Goal: Find specific page/section: Find specific page/section

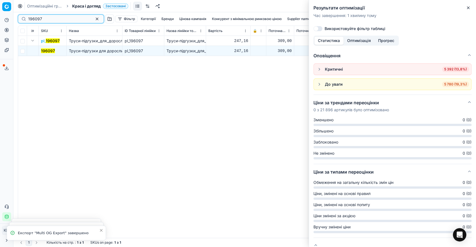
drag, startPoint x: 54, startPoint y: 20, endPoint x: 12, endPoint y: 19, distance: 42.1
click at [12, 19] on div "Pricing platform Аналітика Цінова оптимізація Асортимент продукції Шаблони Серв…" at bounding box center [238, 123] width 476 height 247
paste input "52400"
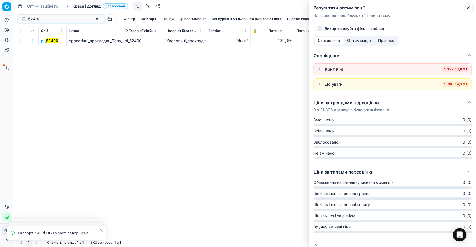
click at [467, 8] on icon "button" at bounding box center [468, 8] width 2 height 2
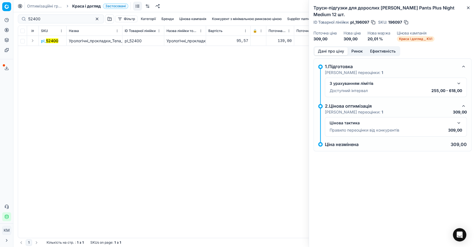
drag, startPoint x: 33, startPoint y: 40, endPoint x: 40, endPoint y: 45, distance: 8.9
click at [33, 40] on button "Expand" at bounding box center [32, 40] width 7 height 7
click at [50, 52] on mark "52400" at bounding box center [47, 50] width 12 height 5
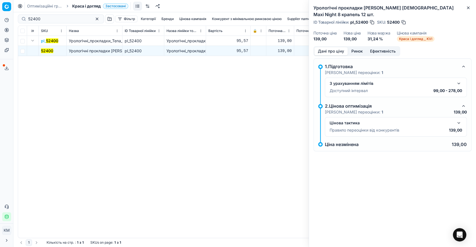
click at [460, 120] on button "button" at bounding box center [458, 123] width 7 height 7
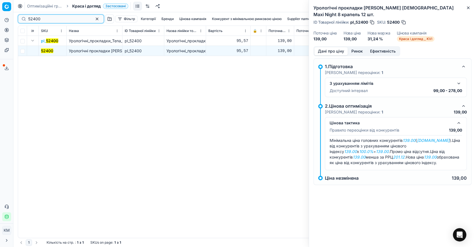
drag, startPoint x: 57, startPoint y: 19, endPoint x: 20, endPoint y: 15, distance: 36.4
click at [20, 15] on div "52400" at bounding box center [61, 18] width 86 height 9
paste input "49955"
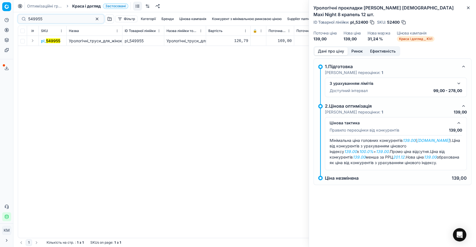
click at [32, 39] on button "Expand" at bounding box center [32, 40] width 7 height 7
click at [51, 51] on mark "549955" at bounding box center [48, 50] width 14 height 5
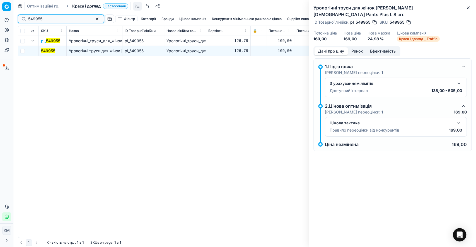
drag, startPoint x: 38, startPoint y: 17, endPoint x: 15, endPoint y: 17, distance: 23.1
click at [15, 17] on div "Pricing platform Аналітика Цінова оптимізація Асортимент продукції Шаблони Серв…" at bounding box center [238, 123] width 476 height 247
paste input "252964"
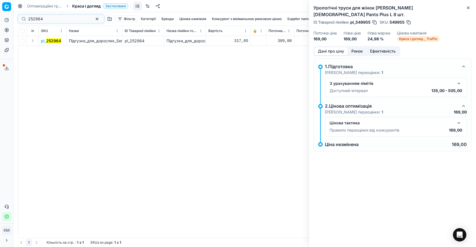
click at [32, 40] on button "Expand" at bounding box center [32, 40] width 7 height 7
click at [45, 49] on mark "252964" at bounding box center [48, 50] width 15 height 5
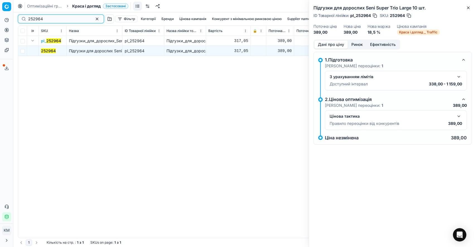
drag, startPoint x: 56, startPoint y: 19, endPoint x: 29, endPoint y: 16, distance: 27.2
click at [29, 16] on input "252964" at bounding box center [58, 19] width 61 height 6
paste input "305096"
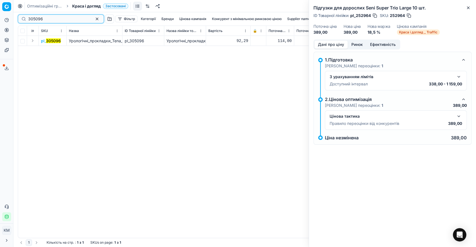
drag, startPoint x: 47, startPoint y: 20, endPoint x: 20, endPoint y: 20, distance: 26.7
click at [20, 20] on div "305096" at bounding box center [61, 18] width 86 height 9
drag, startPoint x: 33, startPoint y: 41, endPoint x: 37, endPoint y: 43, distance: 4.6
click at [33, 40] on button "Expand" at bounding box center [32, 40] width 7 height 7
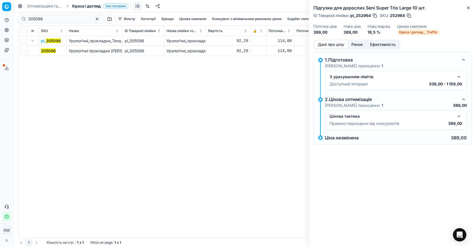
click at [46, 48] on mark "305096" at bounding box center [48, 50] width 15 height 5
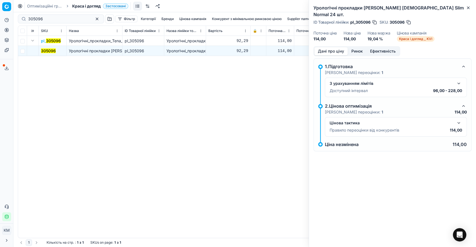
click at [457, 120] on button "button" at bounding box center [458, 123] width 7 height 7
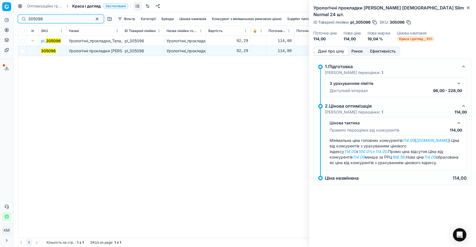
drag, startPoint x: 52, startPoint y: 19, endPoint x: 23, endPoint y: 16, distance: 29.4
click at [23, 16] on div "305096" at bounding box center [61, 18] width 86 height 9
paste input "601051"
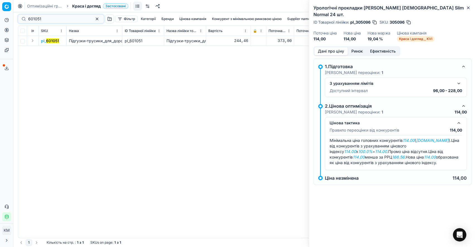
click at [32, 40] on button "Expand" at bounding box center [32, 40] width 7 height 7
click at [51, 49] on mark "601051" at bounding box center [47, 50] width 13 height 5
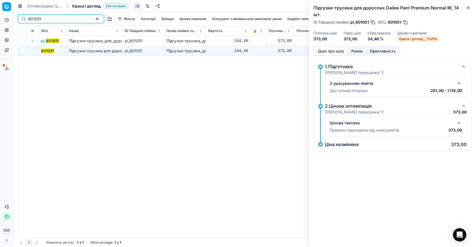
drag, startPoint x: 50, startPoint y: 19, endPoint x: 14, endPoint y: 18, distance: 36.2
click at [14, 18] on div "Pricing platform Аналітика Цінова оптимізація Асортимент продукції Шаблони Серв…" at bounding box center [238, 123] width 476 height 247
paste input "19087"
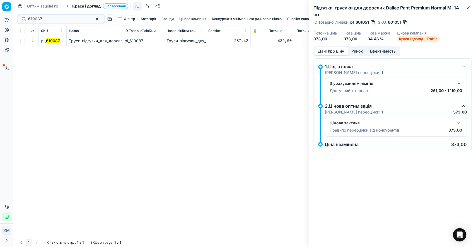
click at [33, 40] on button "Expand" at bounding box center [32, 40] width 7 height 7
click at [47, 50] on mark "619087" at bounding box center [48, 50] width 14 height 5
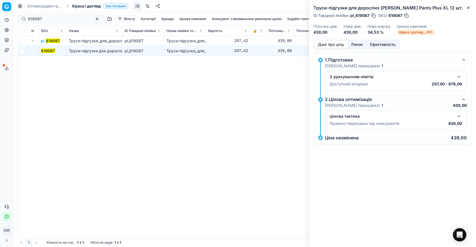
click at [47, 49] on mark "619087" at bounding box center [48, 50] width 14 height 5
drag, startPoint x: 47, startPoint y: 20, endPoint x: 23, endPoint y: 17, distance: 24.4
click at [23, 17] on div "619087" at bounding box center [61, 18] width 86 height 9
paste input "19609"
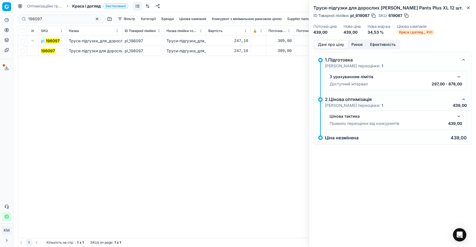
click at [45, 51] on mark "196097" at bounding box center [48, 50] width 14 height 5
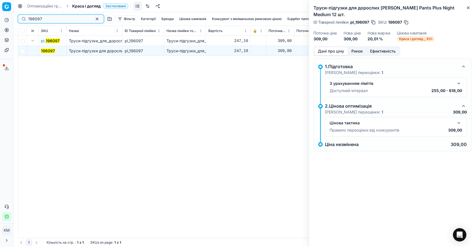
drag, startPoint x: 43, startPoint y: 19, endPoint x: 13, endPoint y: 20, distance: 29.8
click at [13, 20] on div "Pricing platform Аналітика Цінова оптимізація Асортимент продукції Шаблони Серв…" at bounding box center [238, 123] width 476 height 247
paste input "350096"
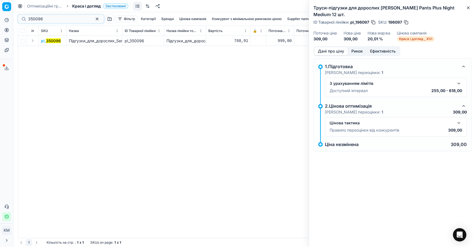
click at [33, 42] on button "Expand" at bounding box center [32, 40] width 7 height 7
click at [47, 53] on td "350096" at bounding box center [53, 51] width 28 height 10
click at [47, 52] on mark "350096" at bounding box center [48, 50] width 15 height 5
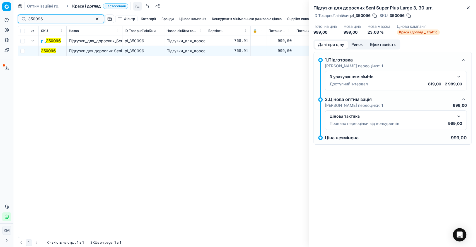
drag, startPoint x: 52, startPoint y: 18, endPoint x: 17, endPoint y: 16, distance: 34.9
click at [17, 17] on div "350096 Фільтр Категорії [PERSON_NAME] кампанія Конкурент з мінімальною ринковою…" at bounding box center [244, 129] width 462 height 235
paste input "217402"
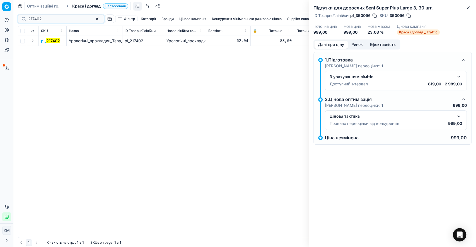
click at [33, 40] on button "Expand" at bounding box center [32, 40] width 7 height 7
click at [47, 51] on mark "217402" at bounding box center [48, 50] width 14 height 5
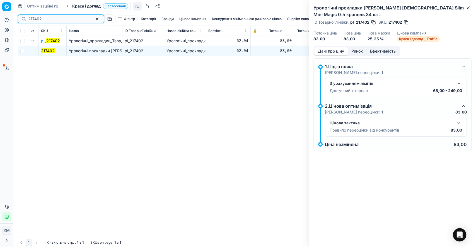
drag, startPoint x: 36, startPoint y: 19, endPoint x: 19, endPoint y: 19, distance: 16.7
click at [19, 19] on div "217402" at bounding box center [61, 18] width 86 height 9
paste input "418809"
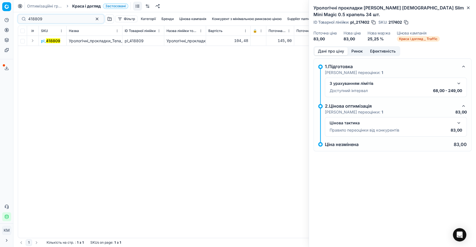
click at [31, 42] on button "Expand" at bounding box center [32, 40] width 7 height 7
click at [51, 50] on mark "418809" at bounding box center [48, 50] width 14 height 5
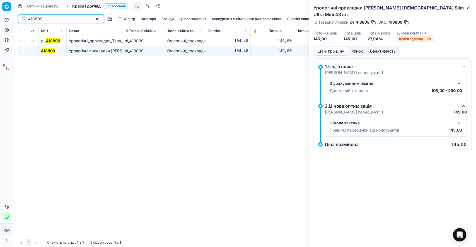
click at [22, 20] on div "418809" at bounding box center [61, 18] width 86 height 9
paste input "665548"
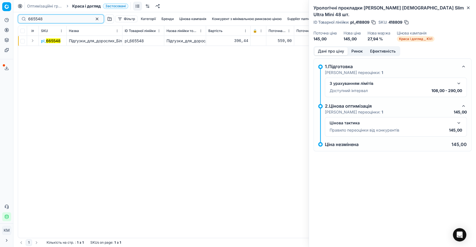
type input "665548"
click at [31, 40] on button "Expand" at bounding box center [32, 40] width 7 height 7
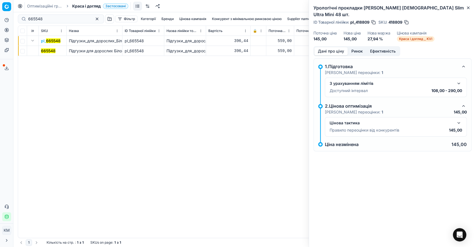
click at [49, 53] on mark "665548" at bounding box center [48, 50] width 14 height 5
